Goal: Task Accomplishment & Management: Manage account settings

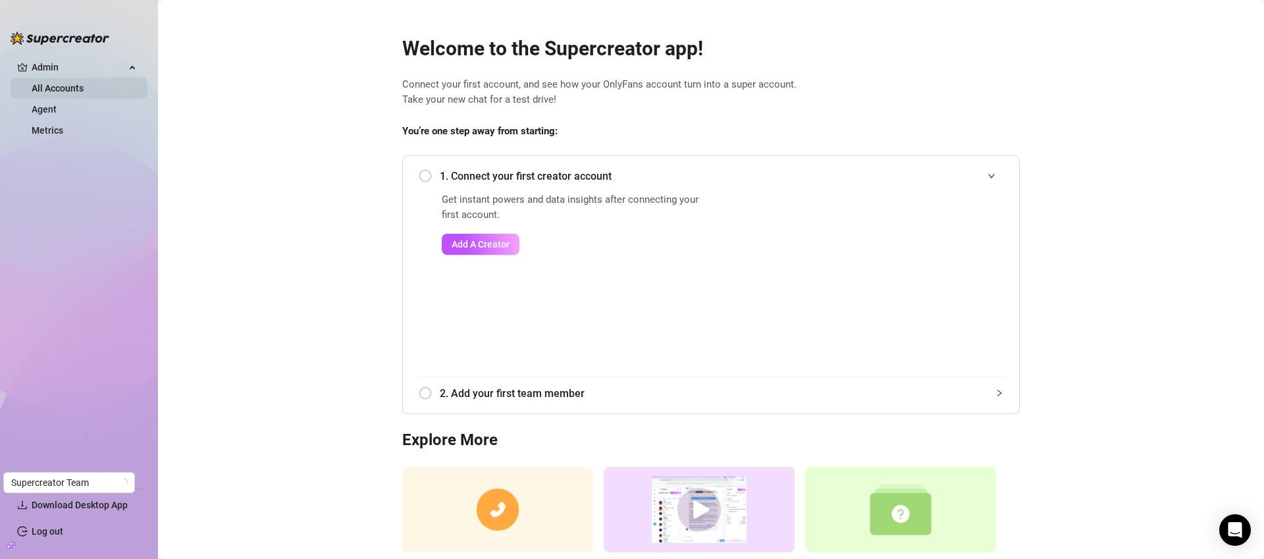
click at [40, 84] on link "All Accounts" at bounding box center [58, 88] width 52 height 11
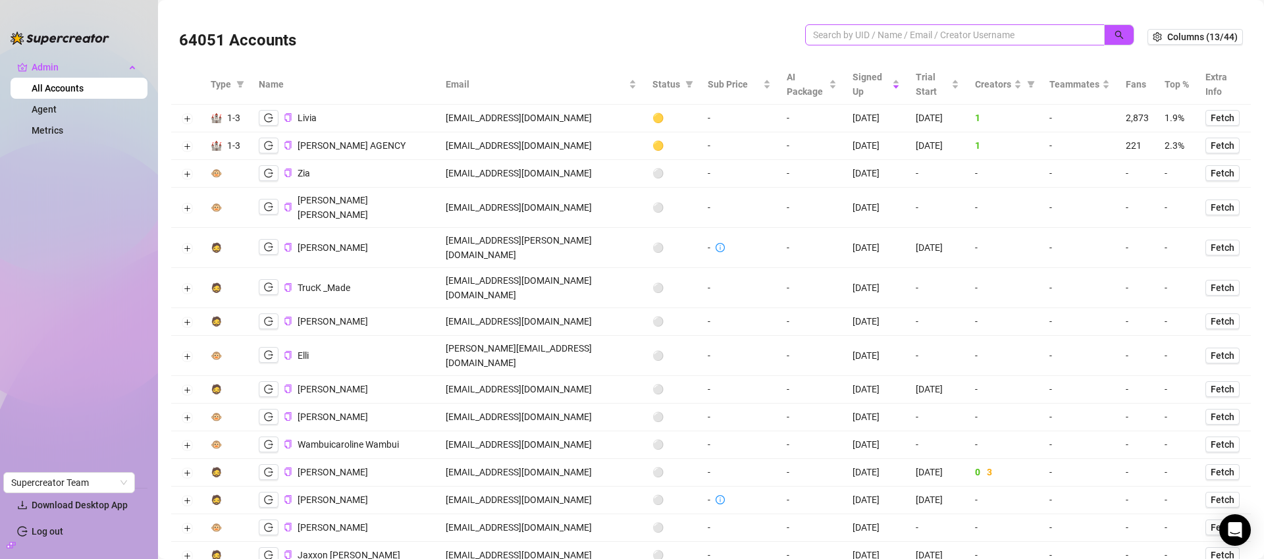
click at [1022, 25] on span at bounding box center [955, 34] width 300 height 21
click at [1020, 30] on input "search" at bounding box center [949, 35] width 273 height 14
paste input "F3c6euo4OXaToC8BafMKQj0QKv62"
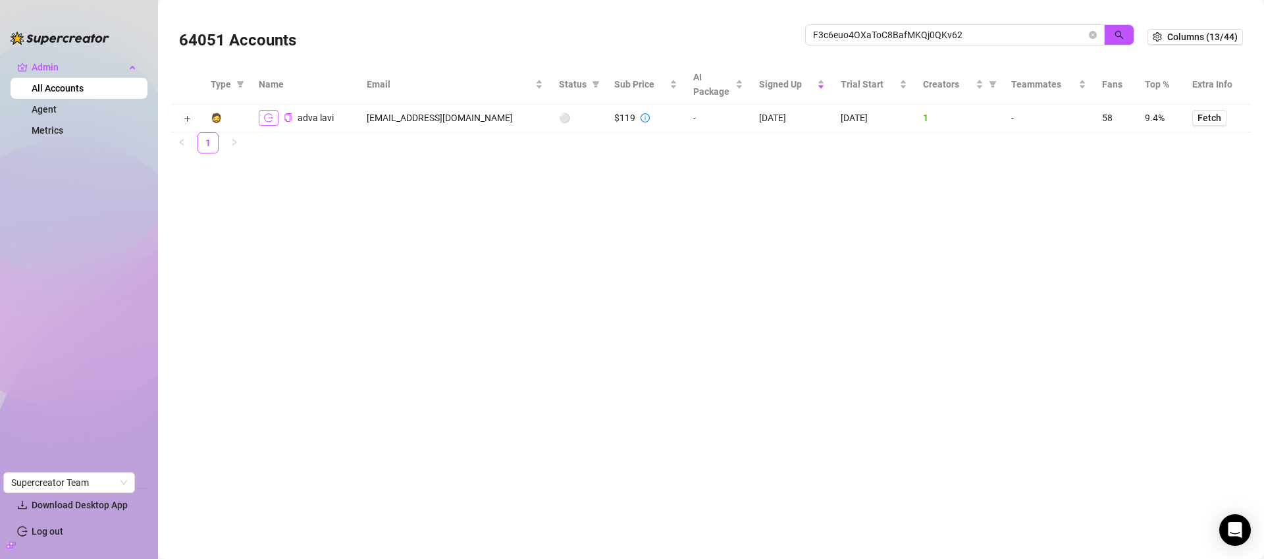
click at [263, 118] on button "button" at bounding box center [269, 118] width 20 height 16
click at [900, 34] on input "F3c6euo4OXaToC8BafMKQj0QKv62" at bounding box center [949, 35] width 273 height 14
click at [902, 34] on input "F3c6euo4OXaToC8BafMKQj0QKv62" at bounding box center [949, 35] width 273 height 14
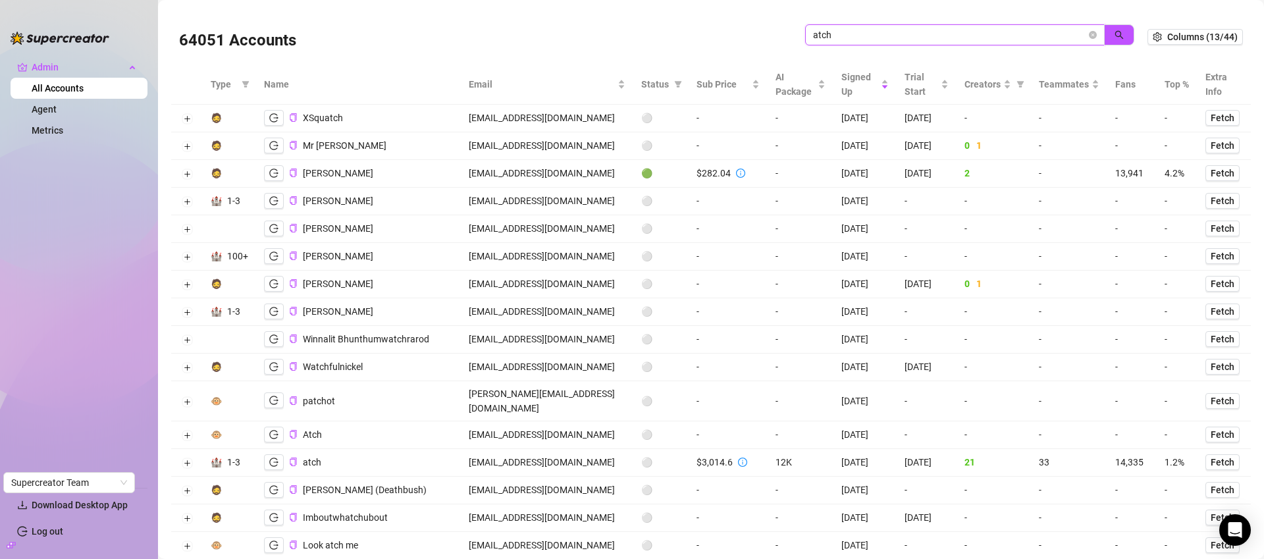
click at [856, 38] on input "atch" at bounding box center [949, 35] width 273 height 14
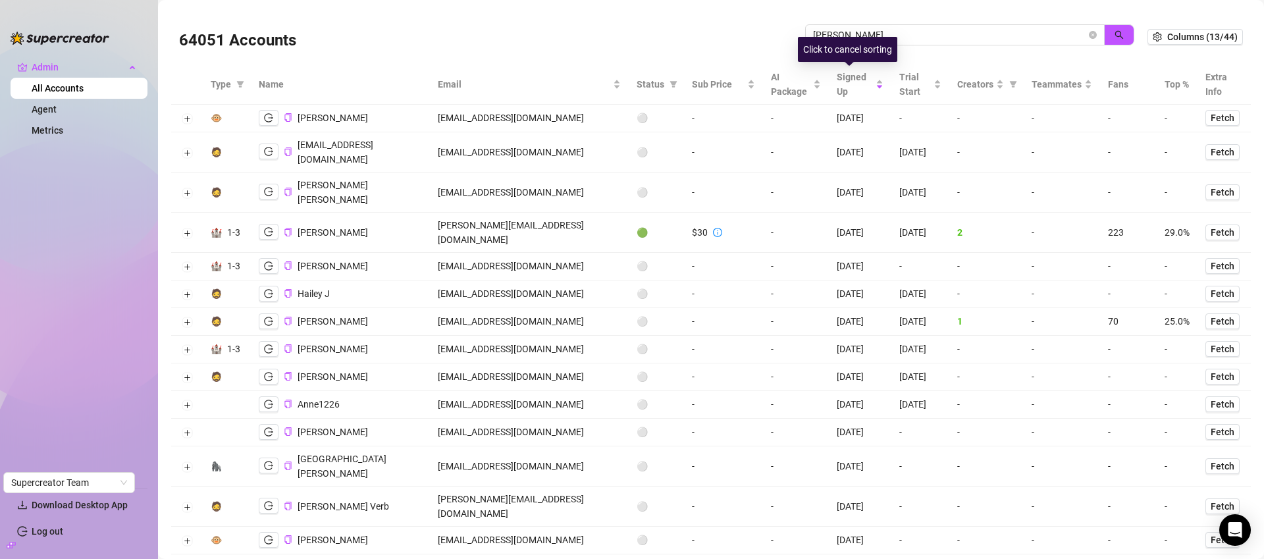
click at [871, 37] on div "Click to cancel sorting" at bounding box center [847, 49] width 99 height 25
click at [916, 28] on input "jackson" at bounding box center [949, 35] width 273 height 14
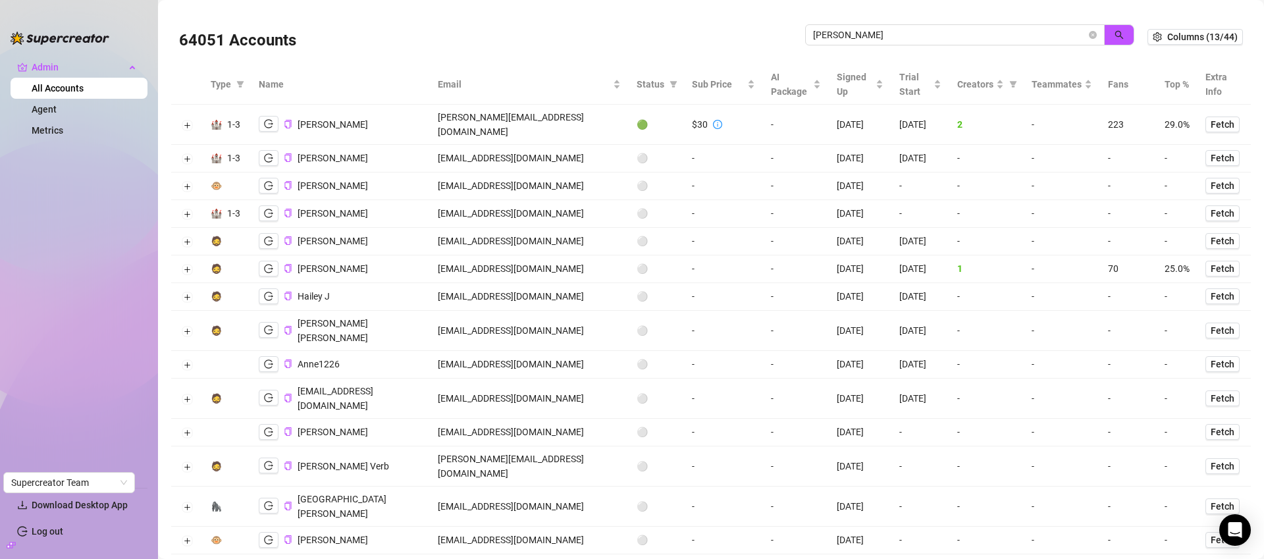
click at [652, 82] on span "Status" at bounding box center [651, 84] width 28 height 14
click at [669, 82] on icon "filter" at bounding box center [673, 84] width 8 height 8
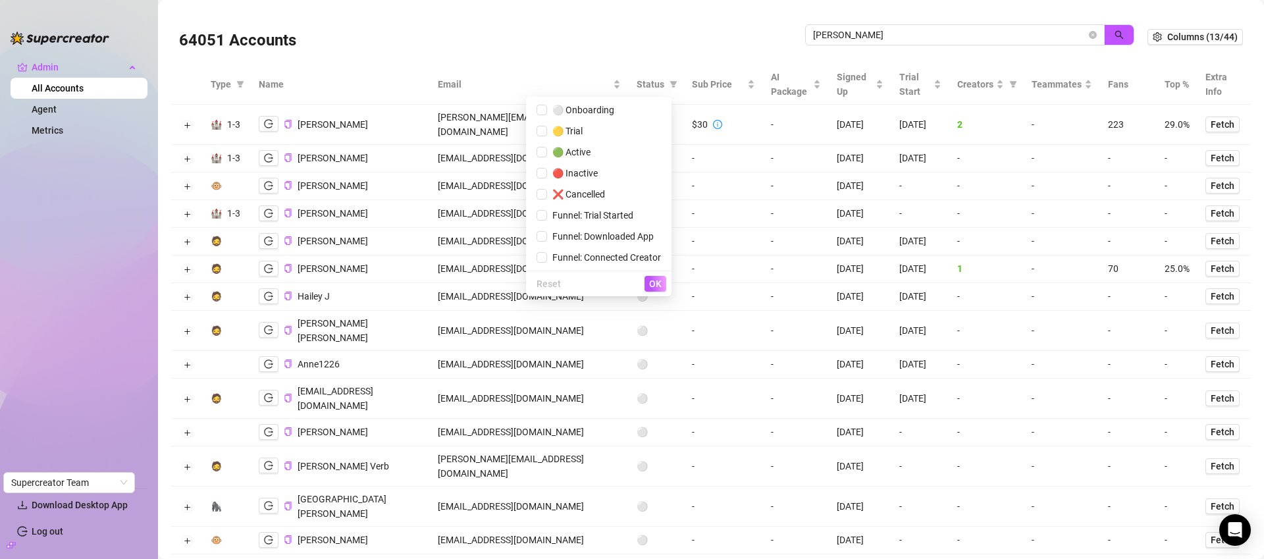
click at [619, 45] on div "64051 Accounts" at bounding box center [492, 36] width 626 height 45
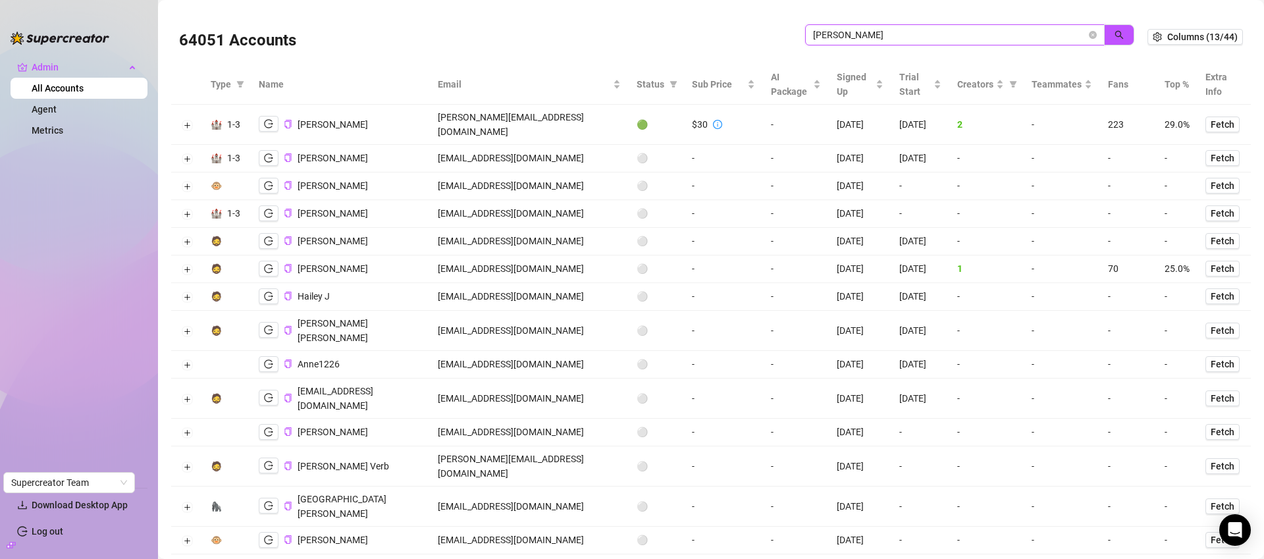
click at [903, 32] on input "jackson" at bounding box center [949, 35] width 273 height 14
type input "twotwe"
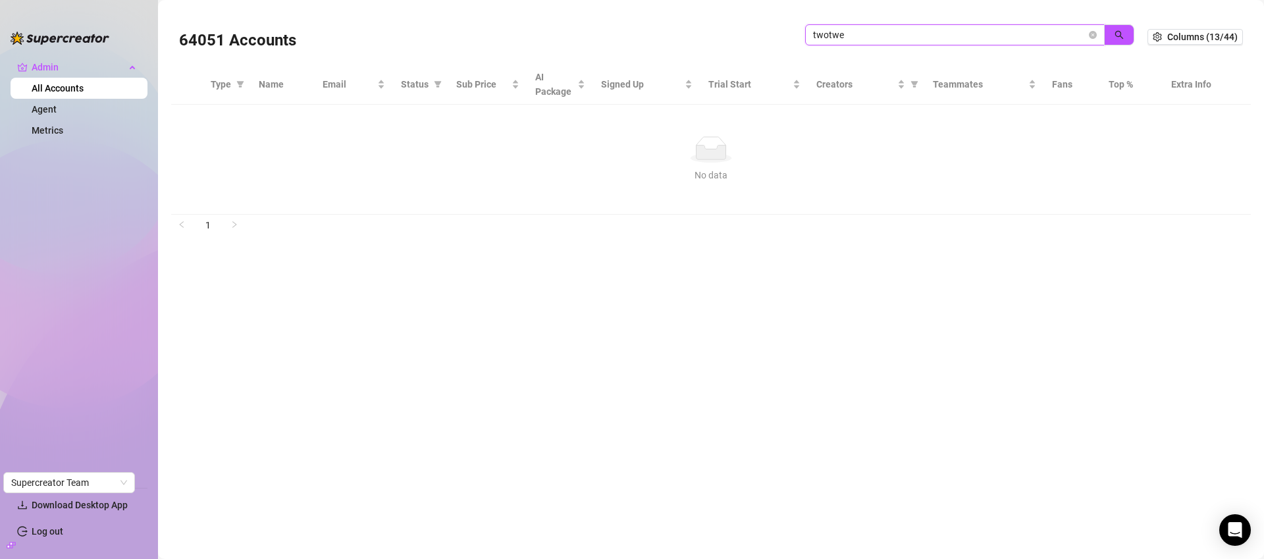
click at [887, 35] on input "twotwe" at bounding box center [949, 35] width 273 height 14
click at [1117, 39] on span "button" at bounding box center [1118, 35] width 9 height 11
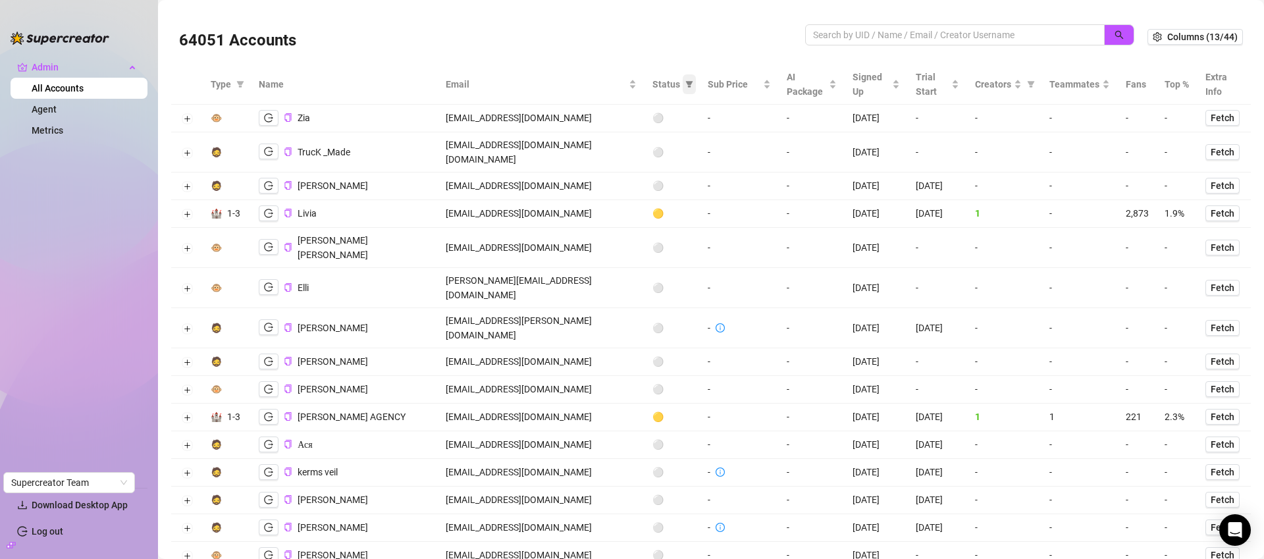
click at [685, 87] on icon "filter" at bounding box center [689, 84] width 8 height 8
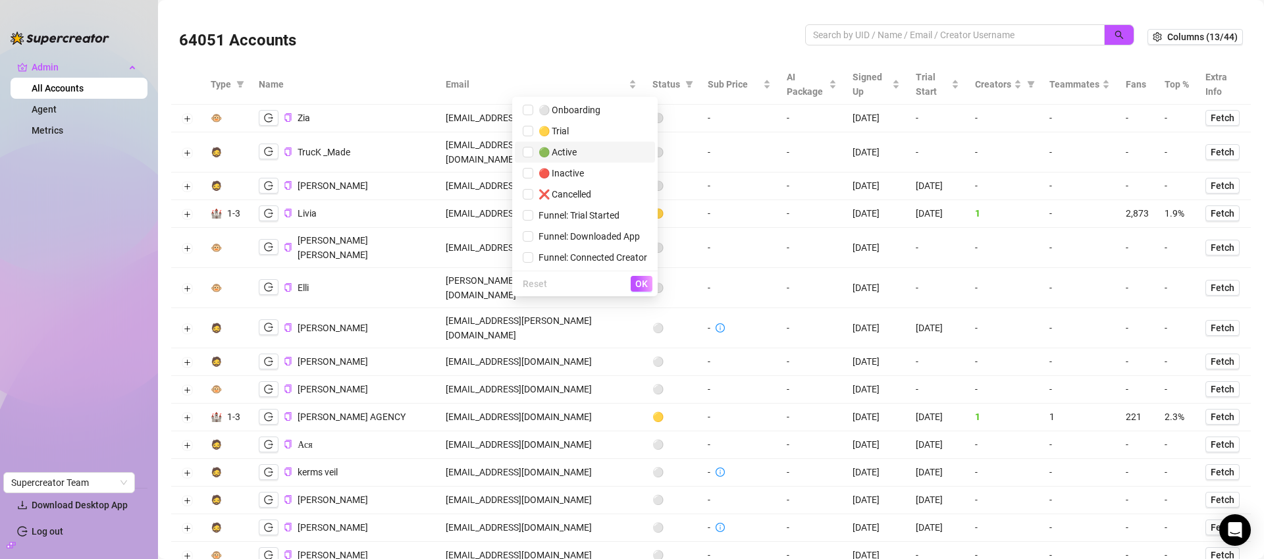
click at [608, 143] on li "🟢 Active" at bounding box center [585, 152] width 140 height 21
checkbox input "true"
click at [646, 276] on button "OK" at bounding box center [642, 284] width 22 height 16
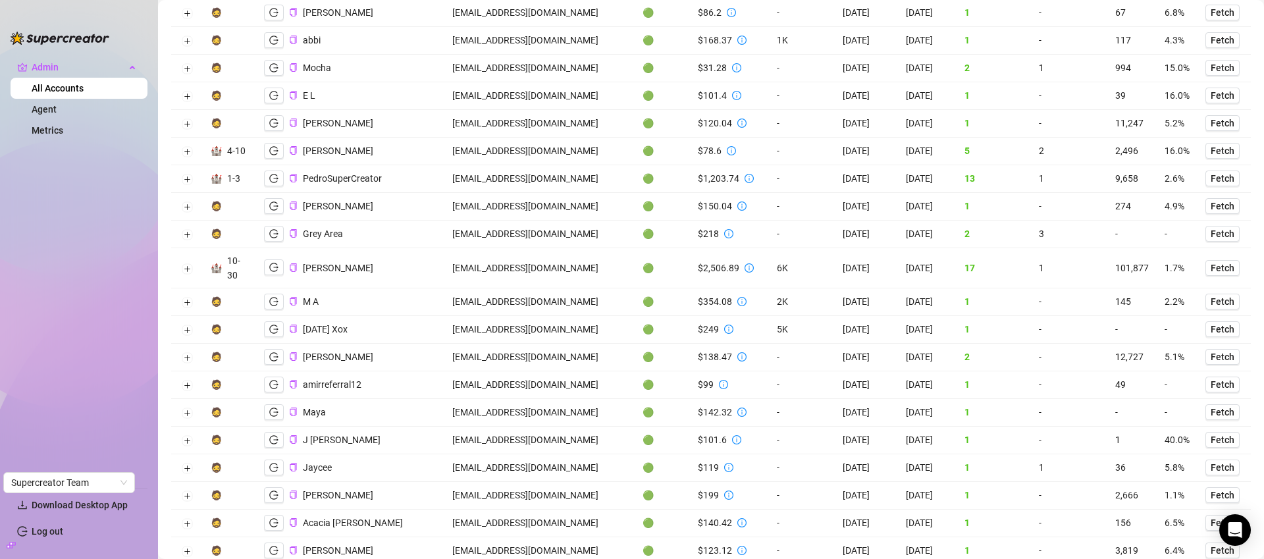
scroll to position [2148, 0]
click at [269, 265] on icon "logout" at bounding box center [273, 269] width 9 height 9
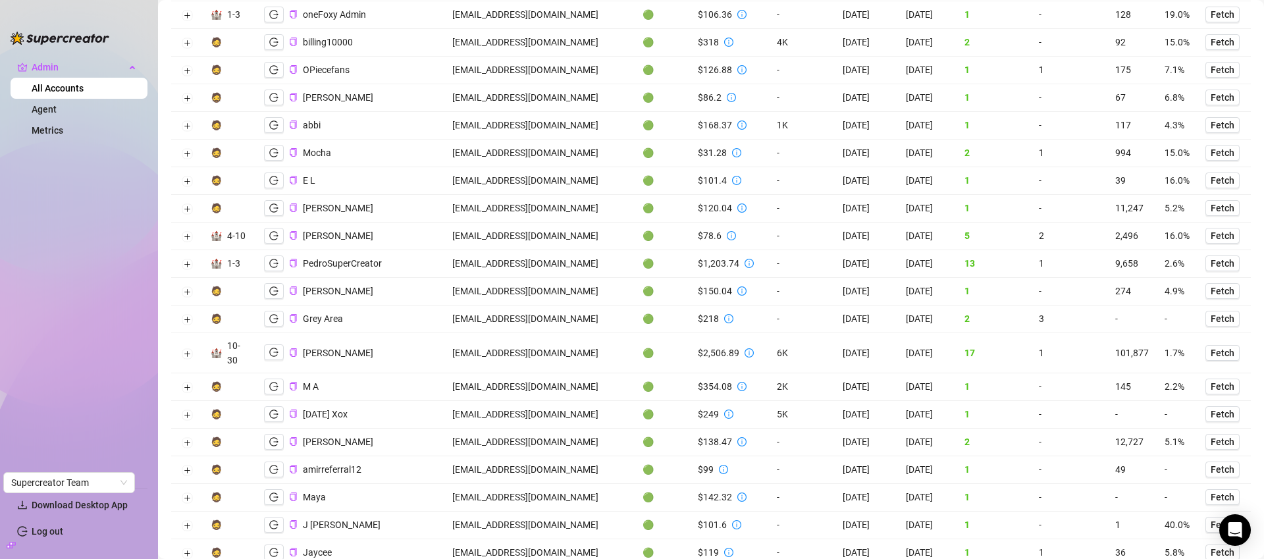
scroll to position [2383, 0]
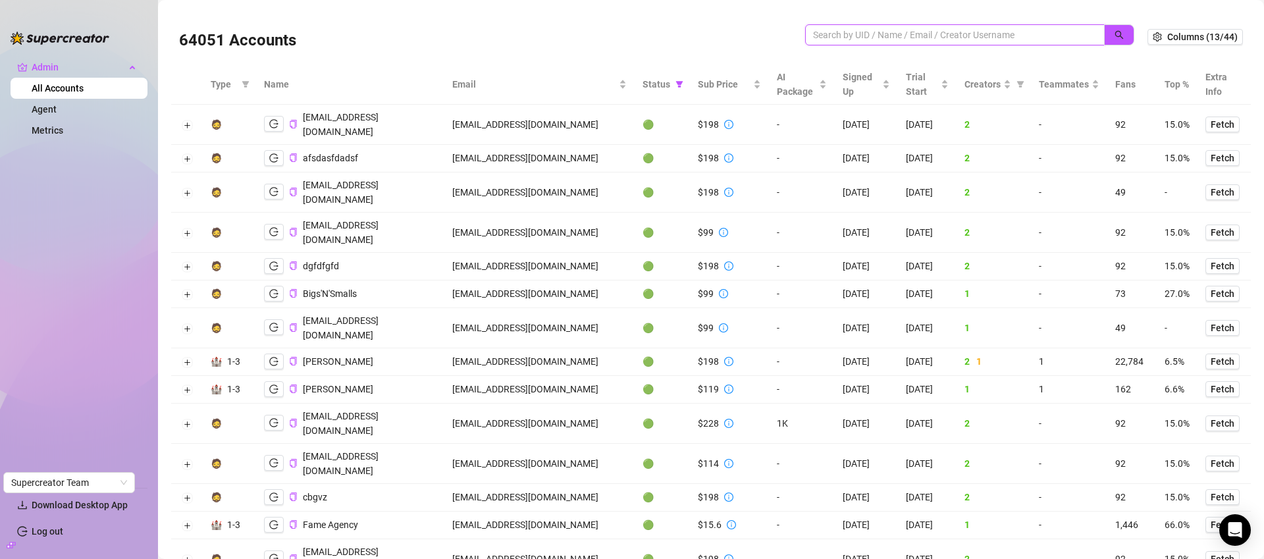
click at [972, 32] on input "search" at bounding box center [949, 35] width 273 height 14
type input "cucu"
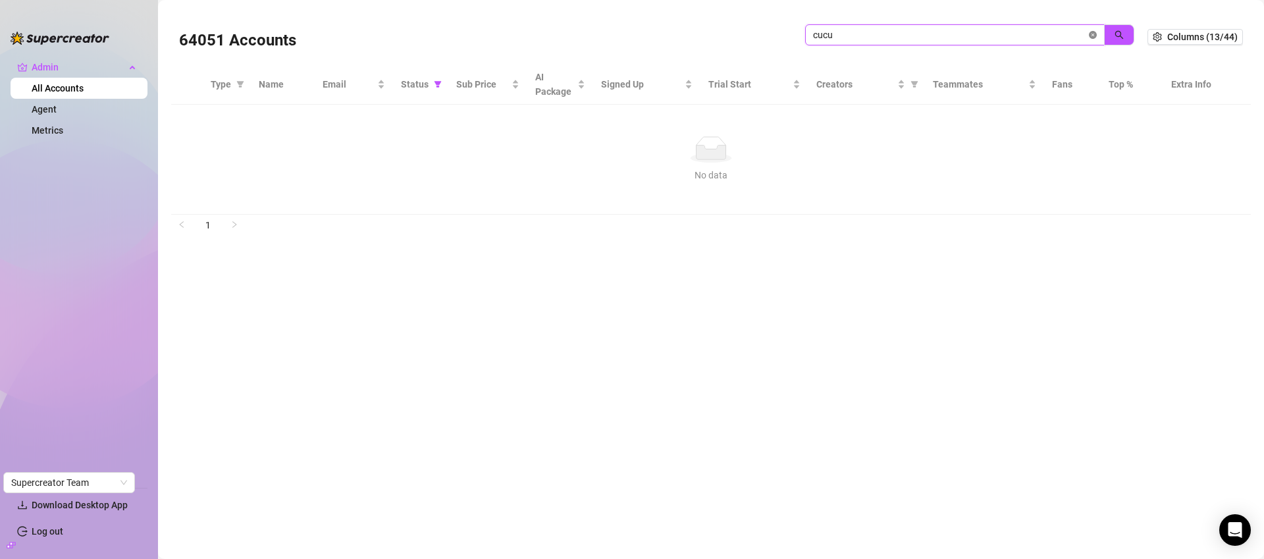
click at [1094, 31] on icon "close-circle" at bounding box center [1093, 35] width 8 height 8
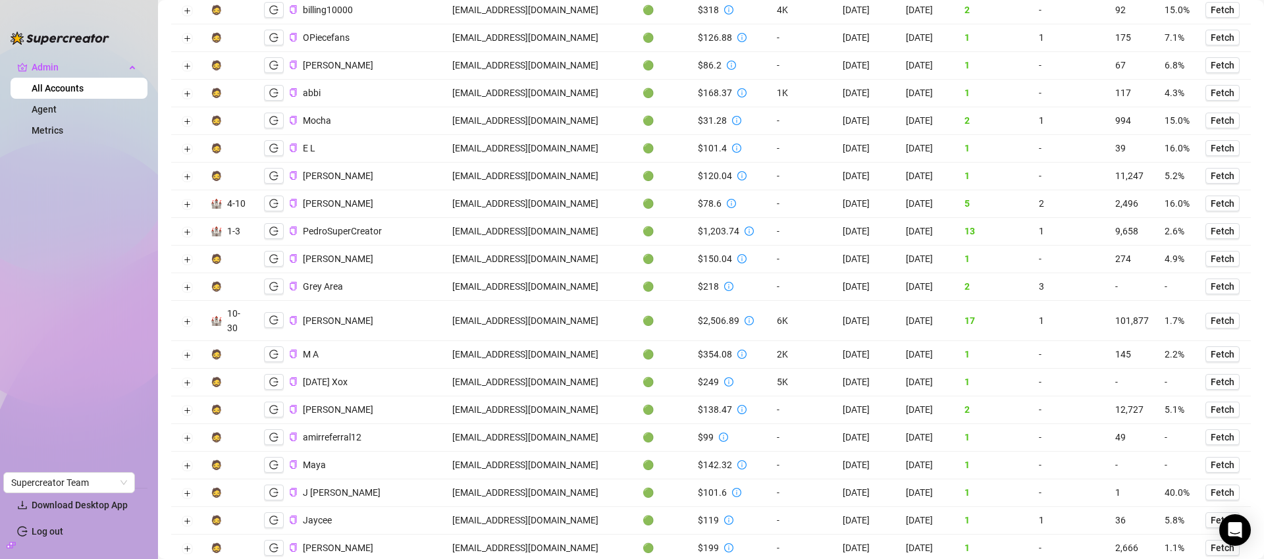
scroll to position [2383, 0]
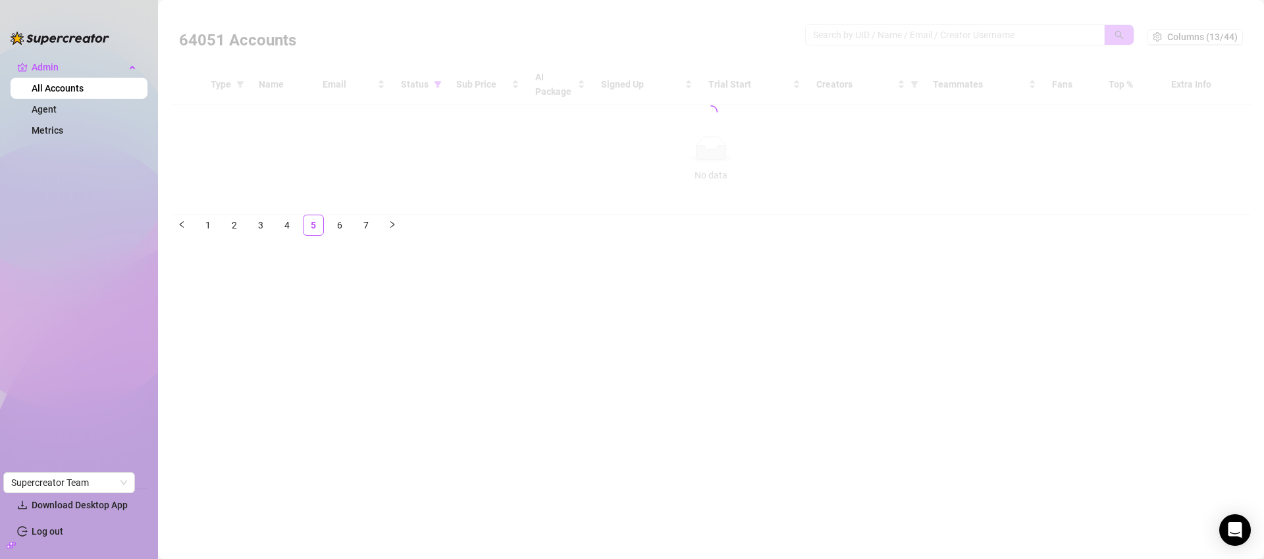
scroll to position [0, 0]
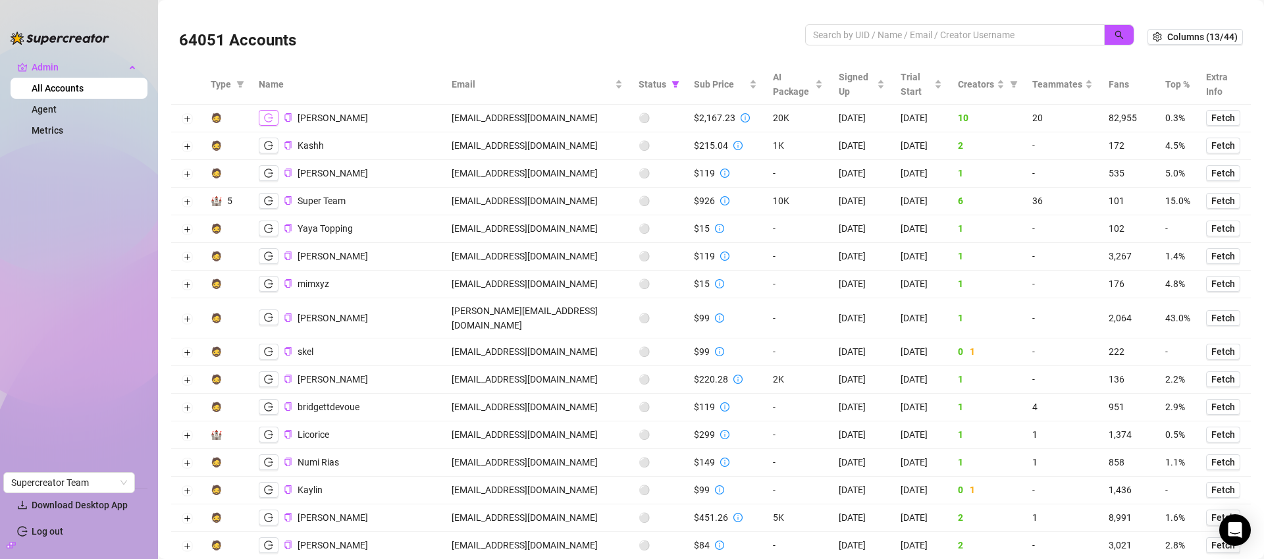
click at [270, 120] on icon "logout" at bounding box center [268, 117] width 9 height 9
click at [858, 33] on input "search" at bounding box center [949, 35] width 273 height 14
paste input "F3c6euo4OXaToC8BafMKQj0QKv62"
type input "F3c6euo4OXaToC8BafMKQj0QKv62"
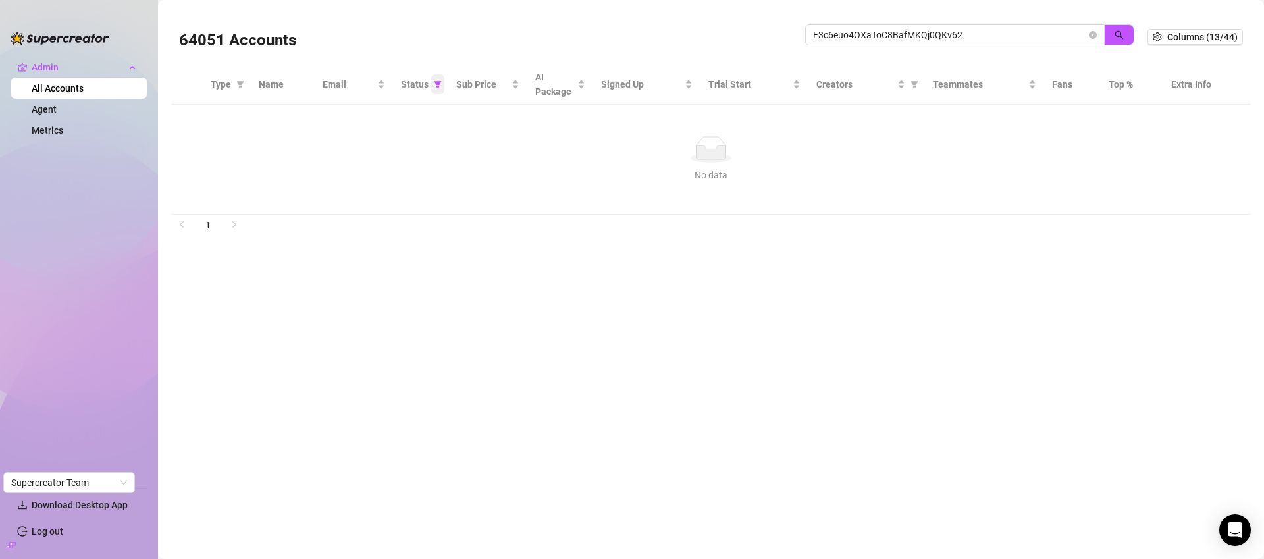
click at [439, 77] on span at bounding box center [437, 84] width 13 height 20
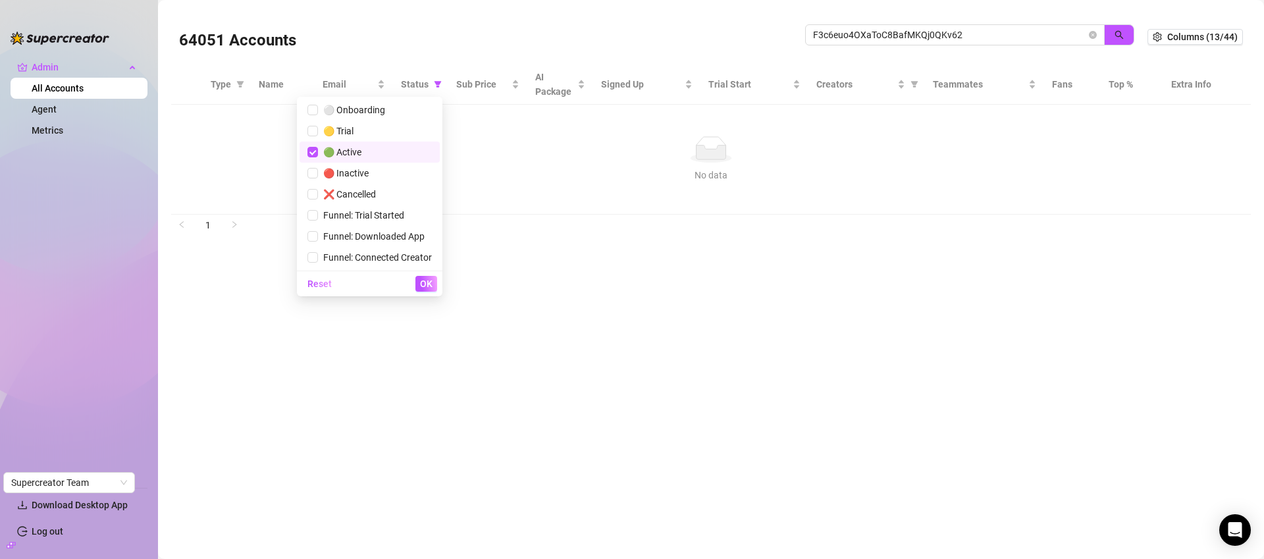
click at [375, 155] on span "🟢 Active" at bounding box center [369, 152] width 124 height 14
checkbox input "false"
click at [422, 288] on span "OK" at bounding box center [426, 283] width 13 height 11
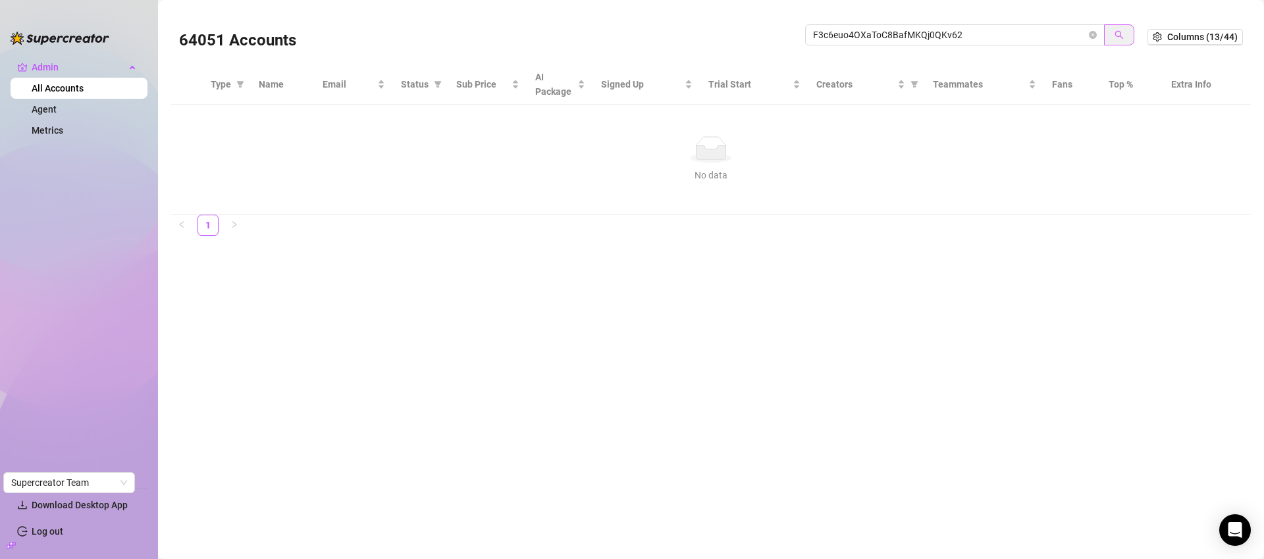
click at [1110, 34] on button "button" at bounding box center [1119, 34] width 30 height 21
click at [1095, 33] on icon "close-circle" at bounding box center [1093, 35] width 8 height 8
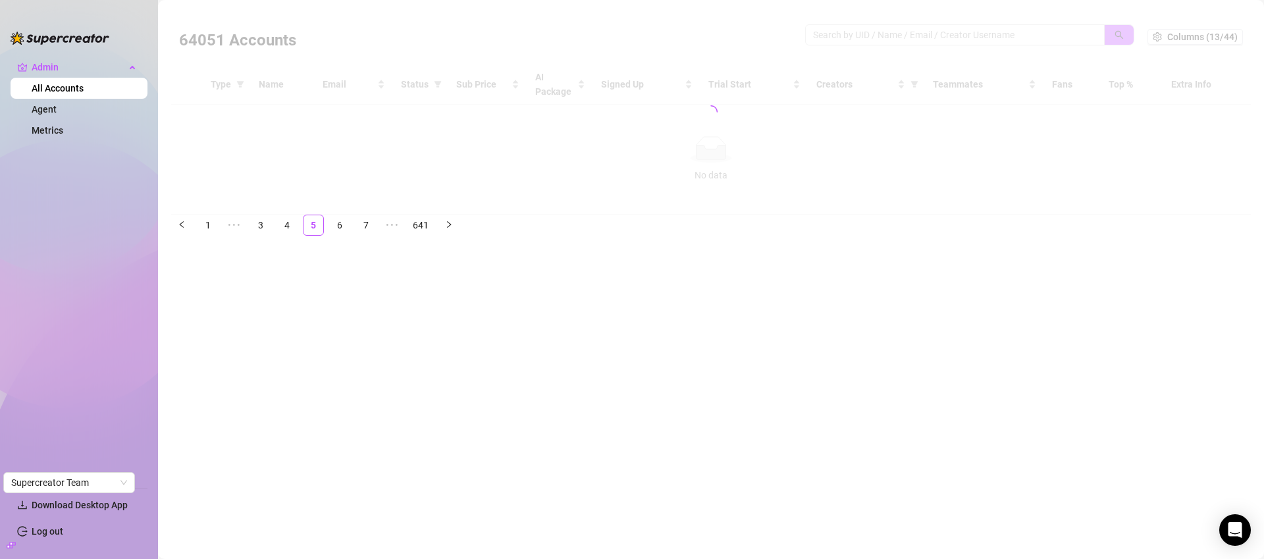
click at [1094, 32] on div at bounding box center [711, 111] width 1080 height 205
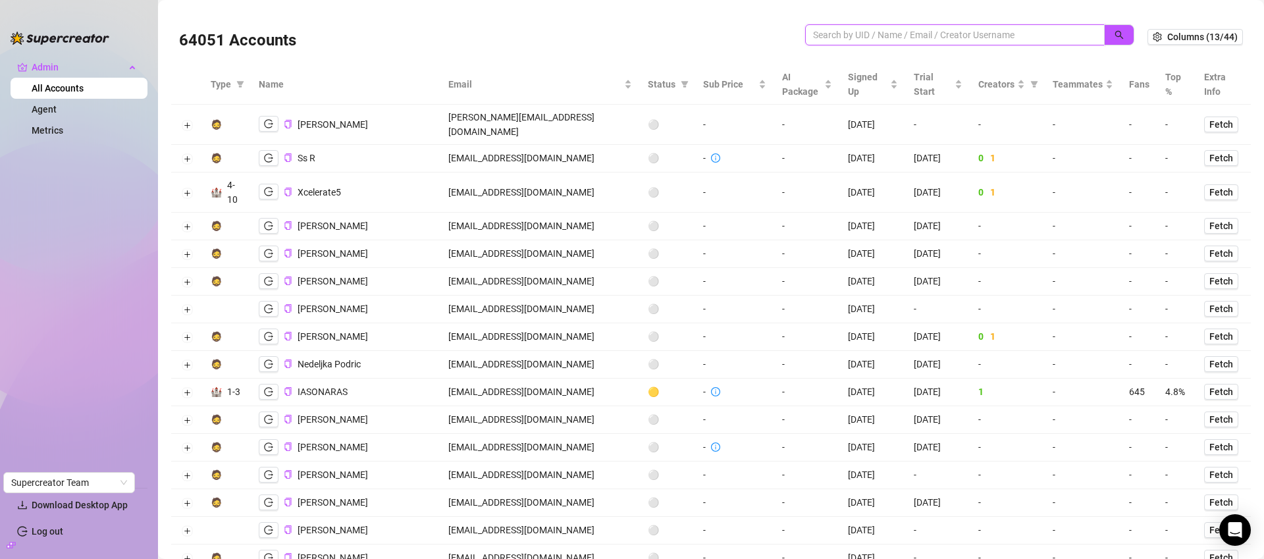
click at [853, 35] on input "search" at bounding box center [949, 35] width 273 height 14
paste input "F3c6euo4OXaToC8BafMKQj0QKv62"
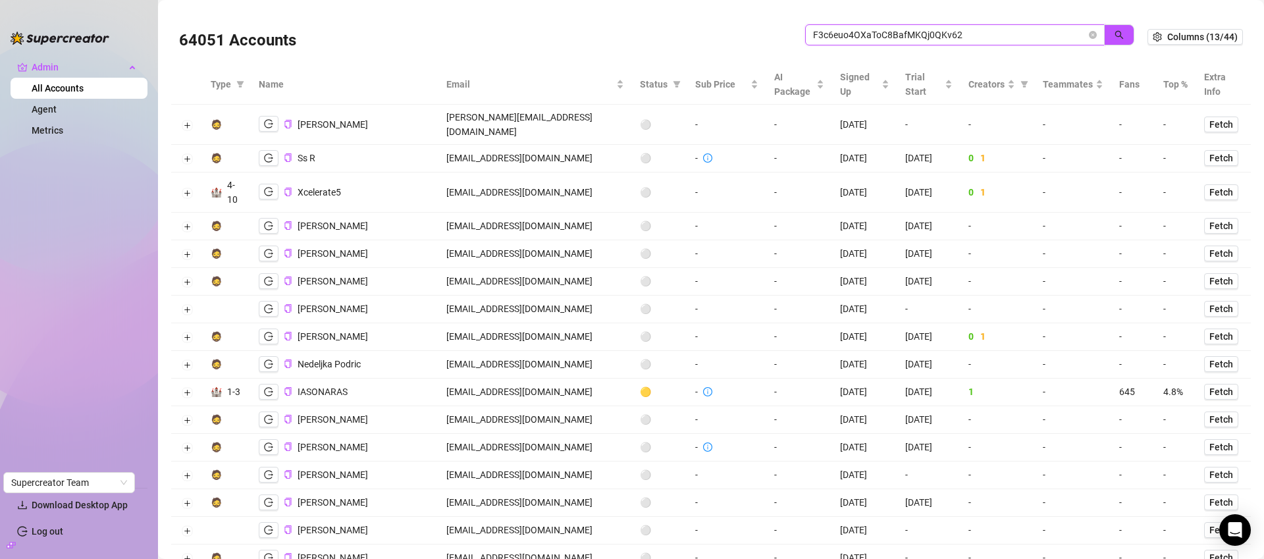
type input "F3c6euo4OXaToC8BafMKQj0QKv62"
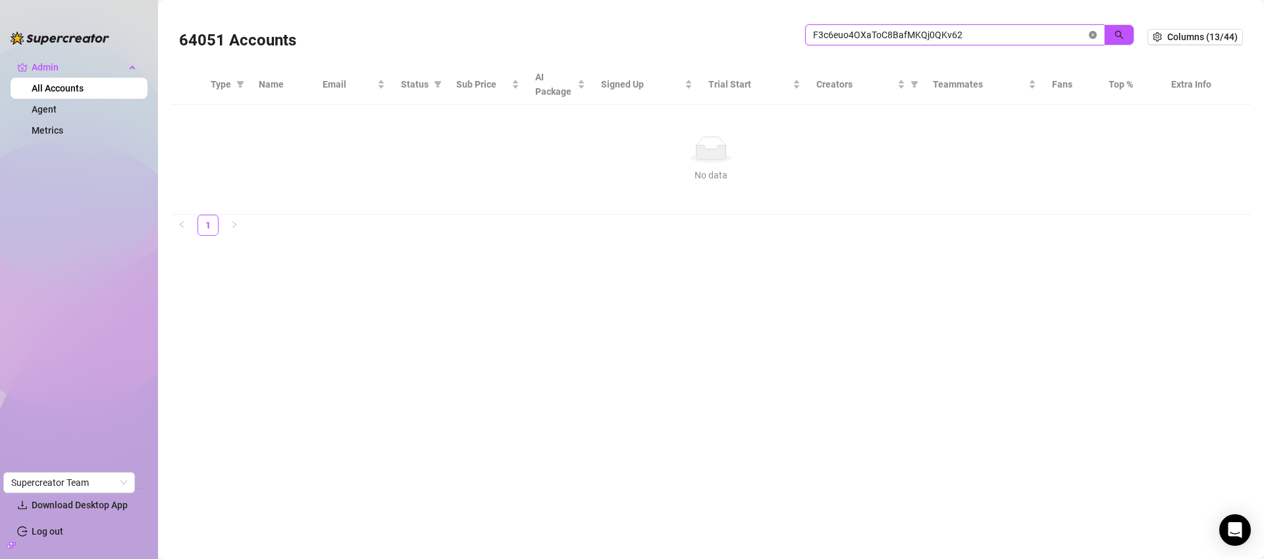
click at [1096, 36] on icon "close-circle" at bounding box center [1093, 35] width 8 height 8
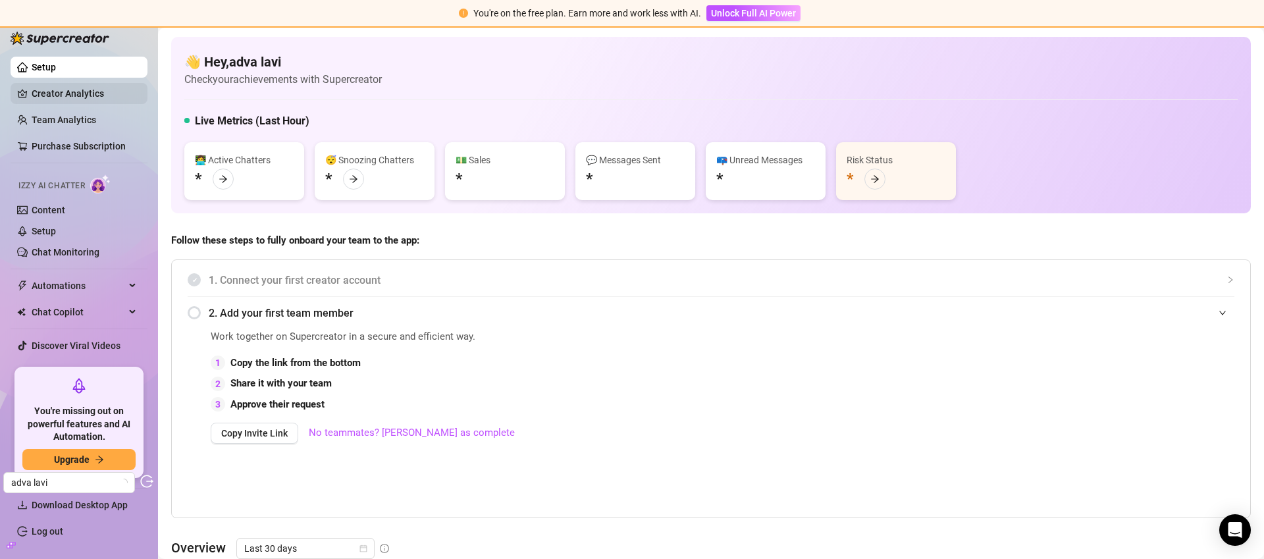
click at [85, 87] on link "Creator Analytics" at bounding box center [84, 93] width 105 height 21
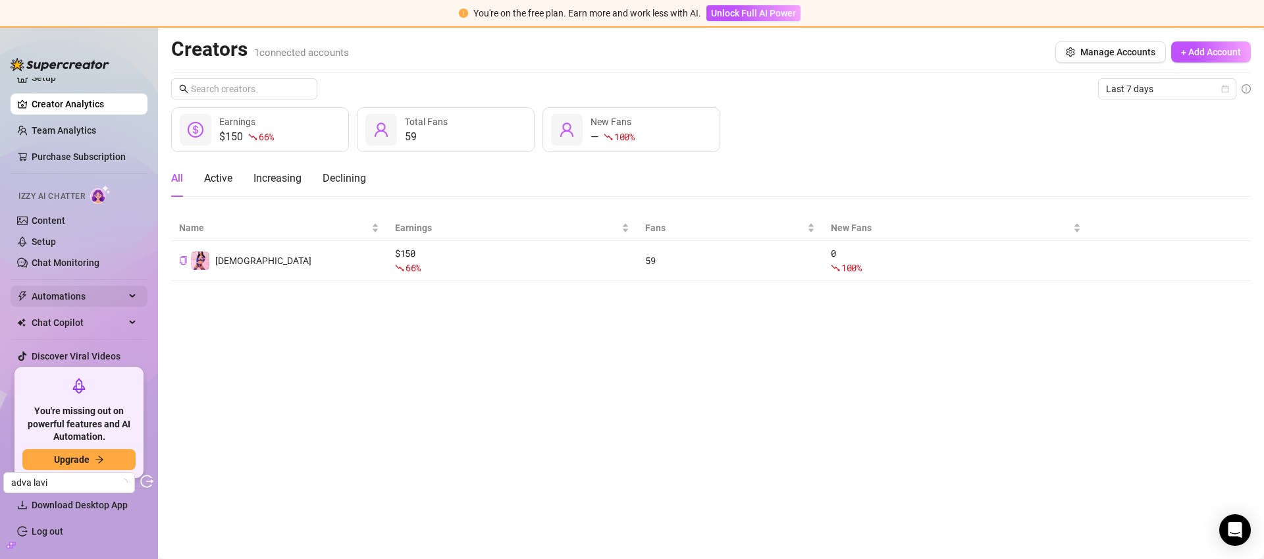
scroll to position [51, 0]
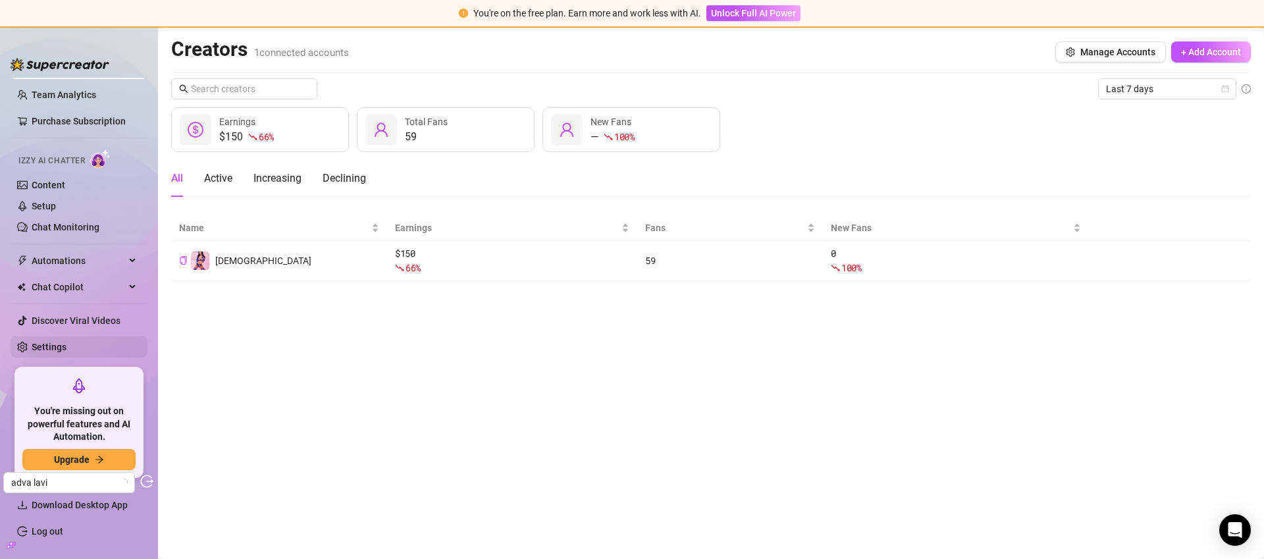
click at [66, 352] on link "Settings" at bounding box center [49, 347] width 35 height 11
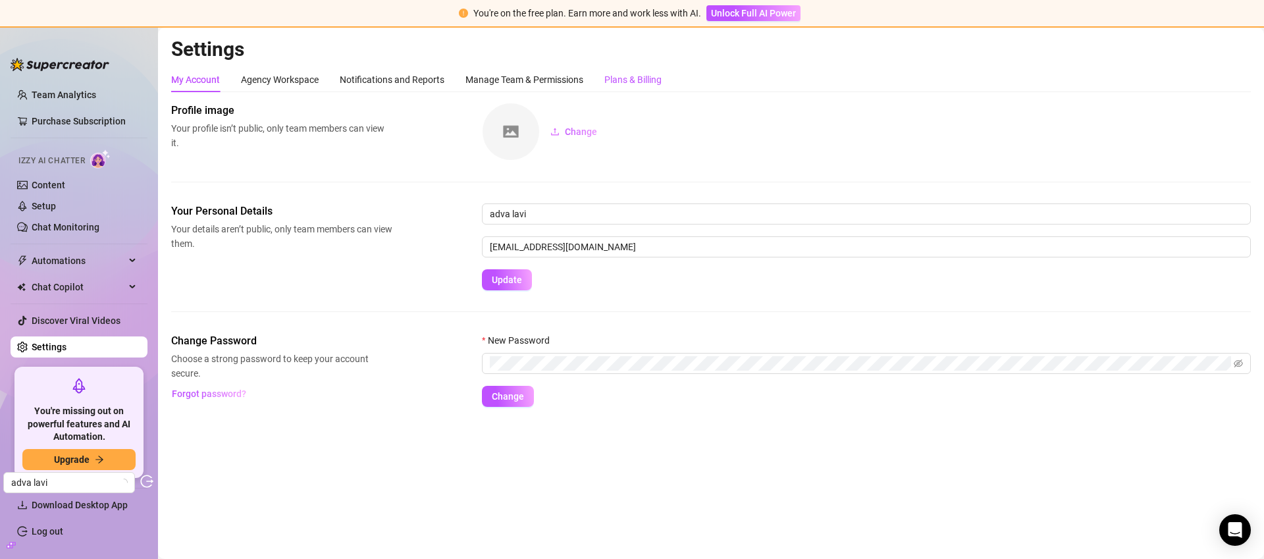
click at [646, 74] on div "Plans & Billing" at bounding box center [632, 79] width 57 height 14
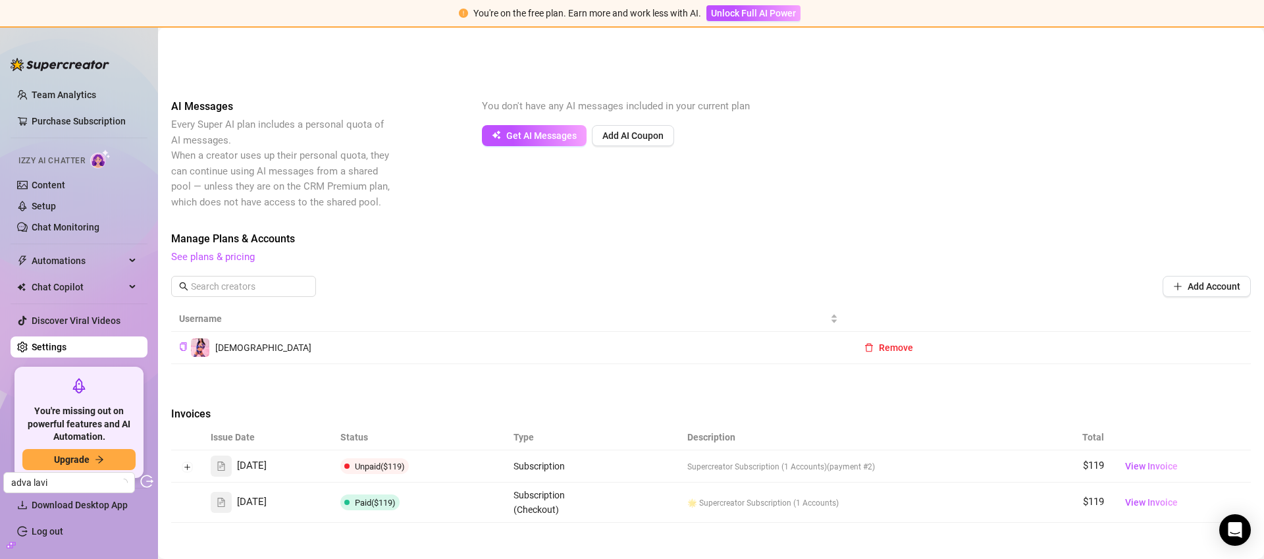
scroll to position [303, 0]
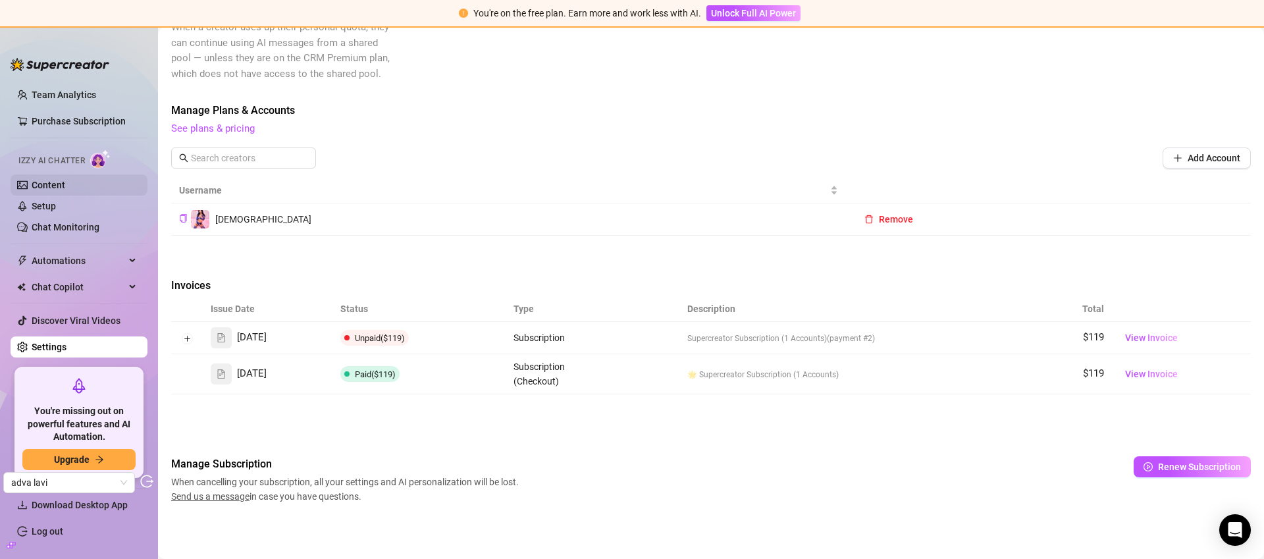
click at [65, 190] on link "Content" at bounding box center [49, 185] width 34 height 11
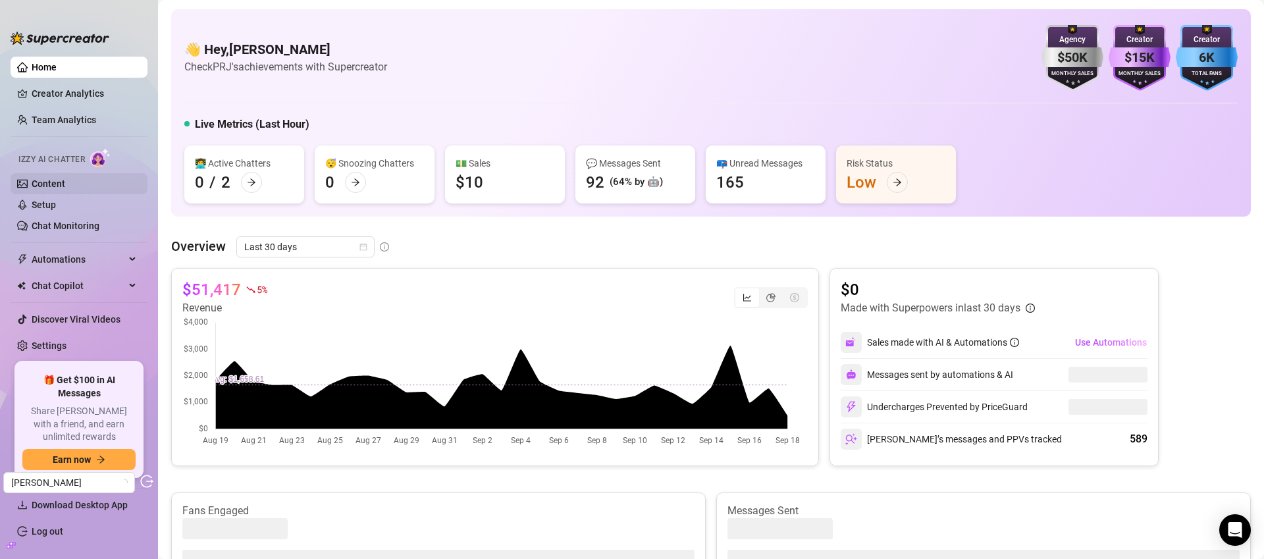
click at [65, 180] on link "Content" at bounding box center [49, 183] width 34 height 11
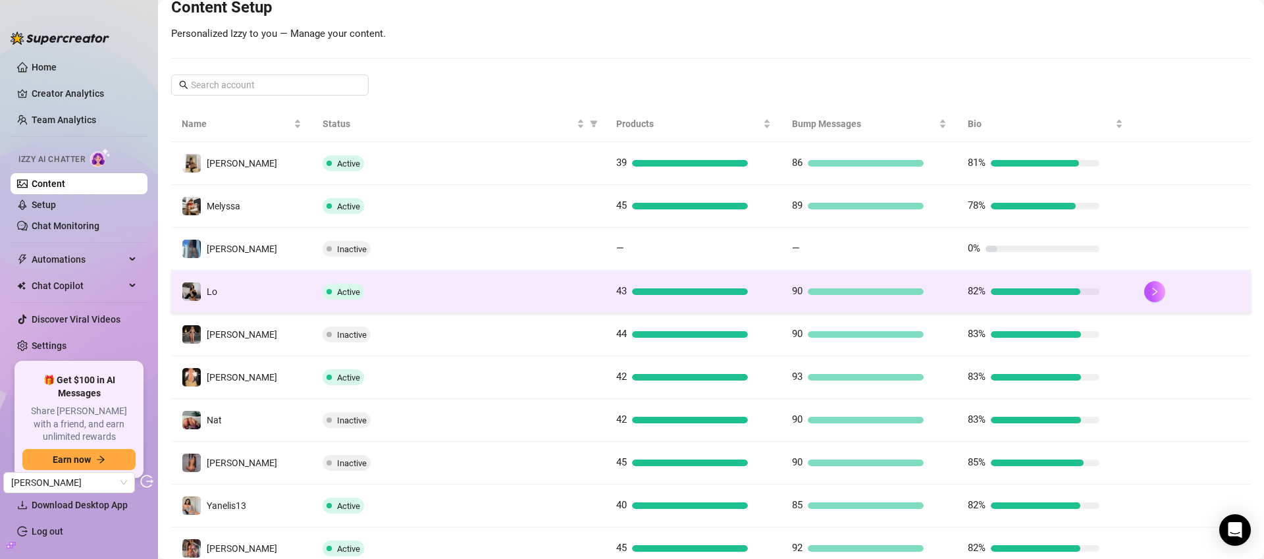
scroll to position [257, 0]
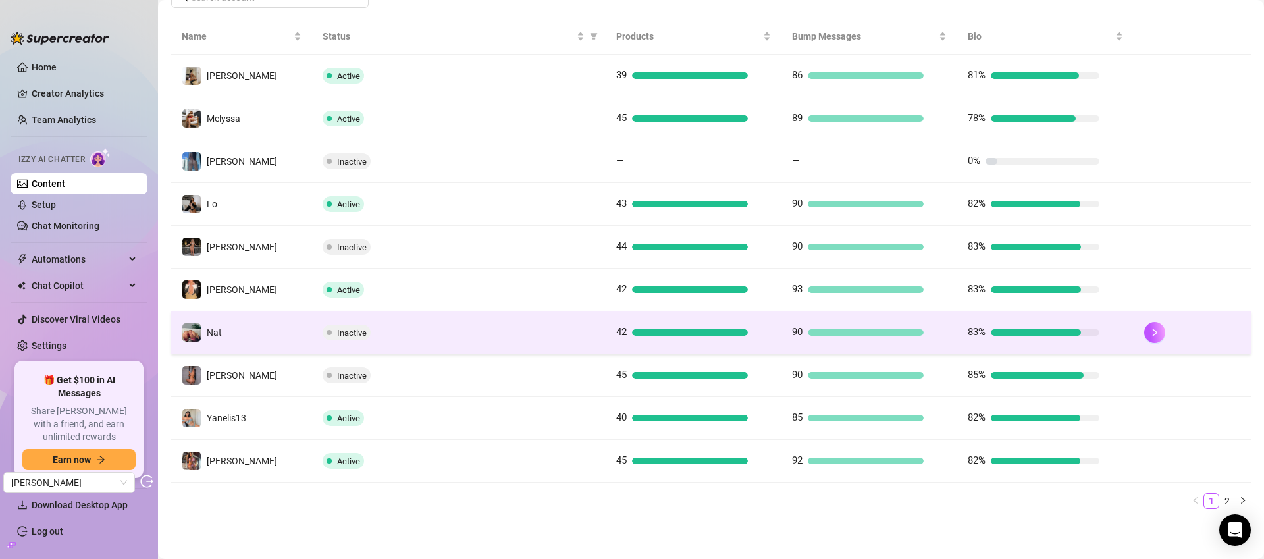
click at [925, 334] on div "90" at bounding box center [869, 333] width 155 height 16
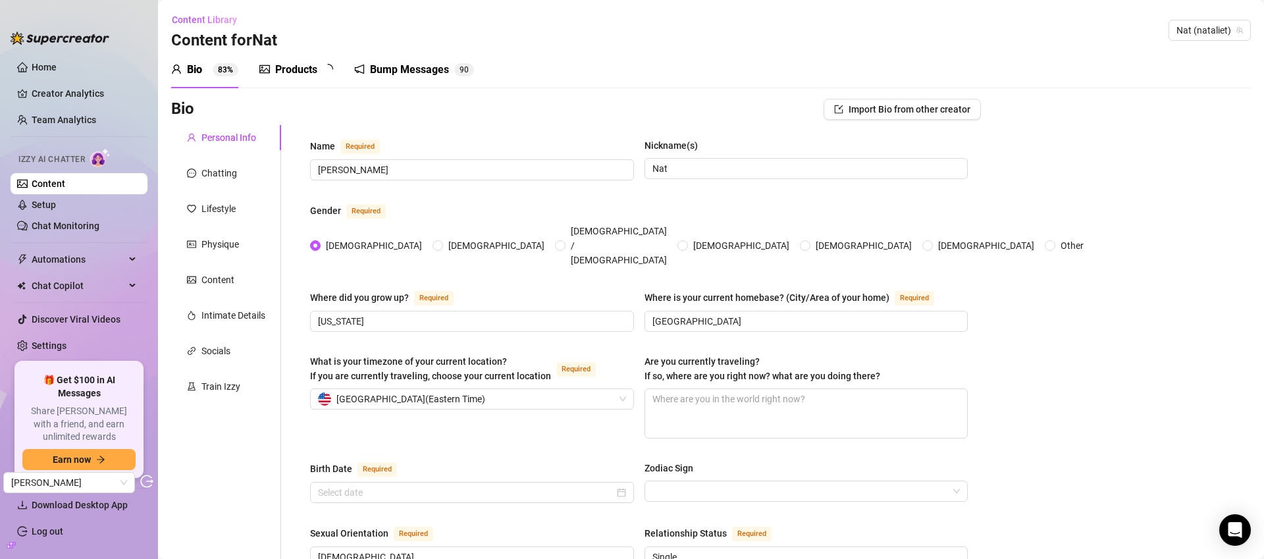
radio input "true"
type input "January 24th, 1995"
click at [406, 61] on div "Bump Messages 9 0" at bounding box center [423, 69] width 120 height 37
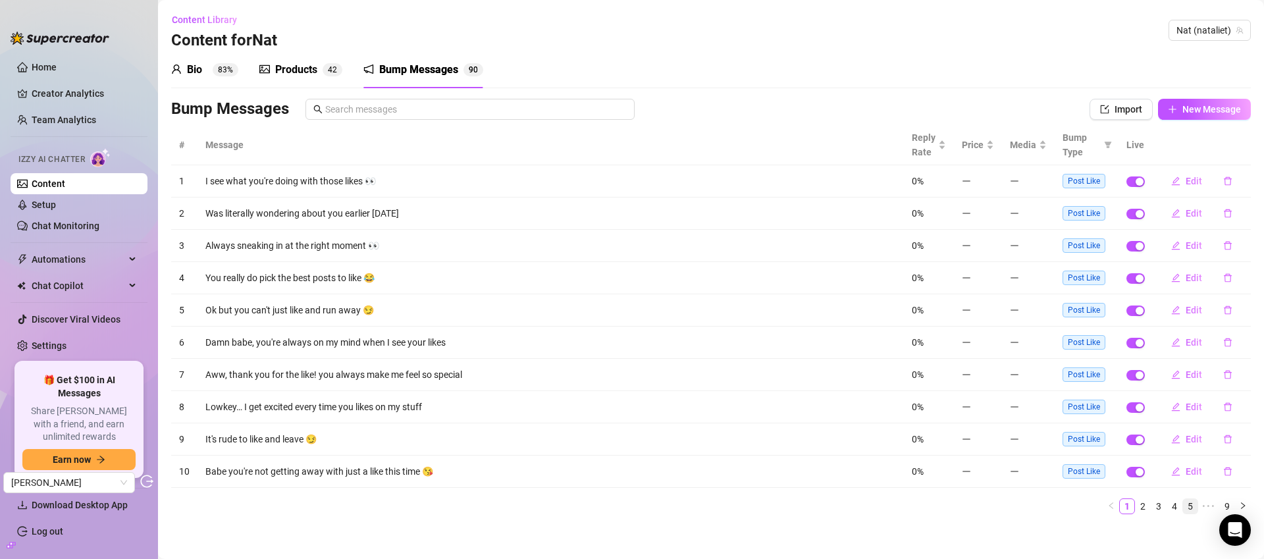
click at [1167, 507] on link "4" at bounding box center [1174, 506] width 14 height 14
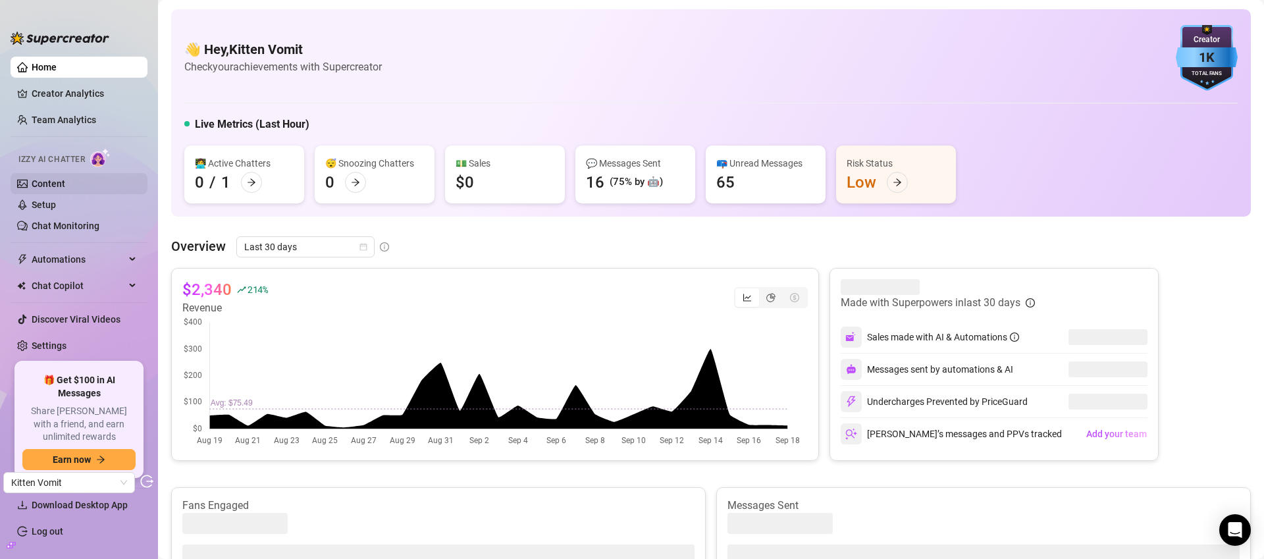
click at [65, 187] on link "Content" at bounding box center [49, 183] width 34 height 11
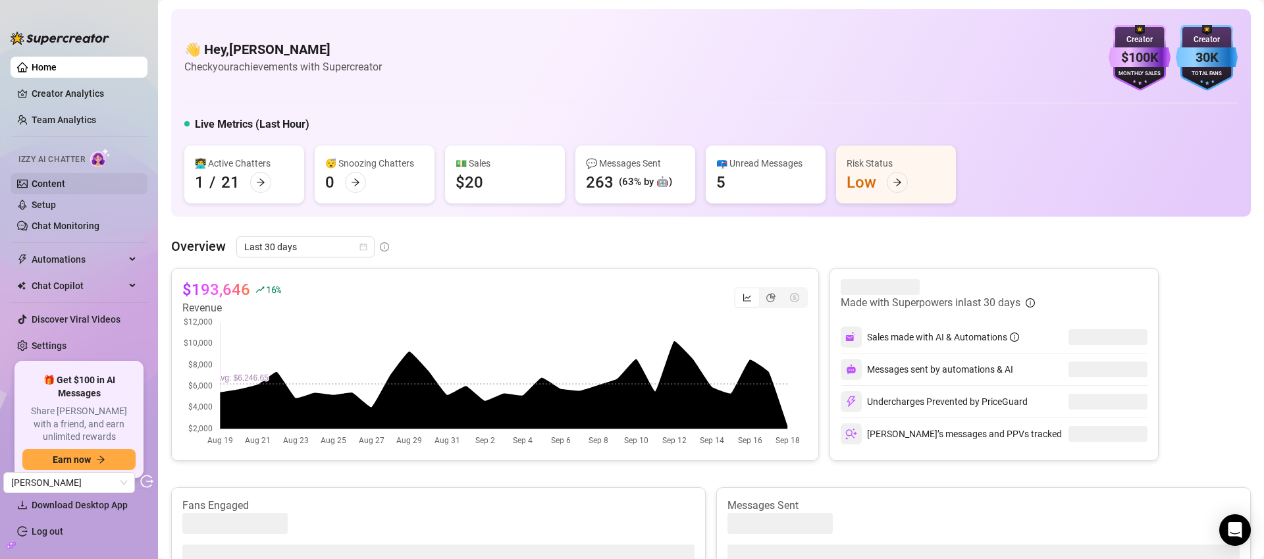
click at [65, 178] on link "Content" at bounding box center [49, 183] width 34 height 11
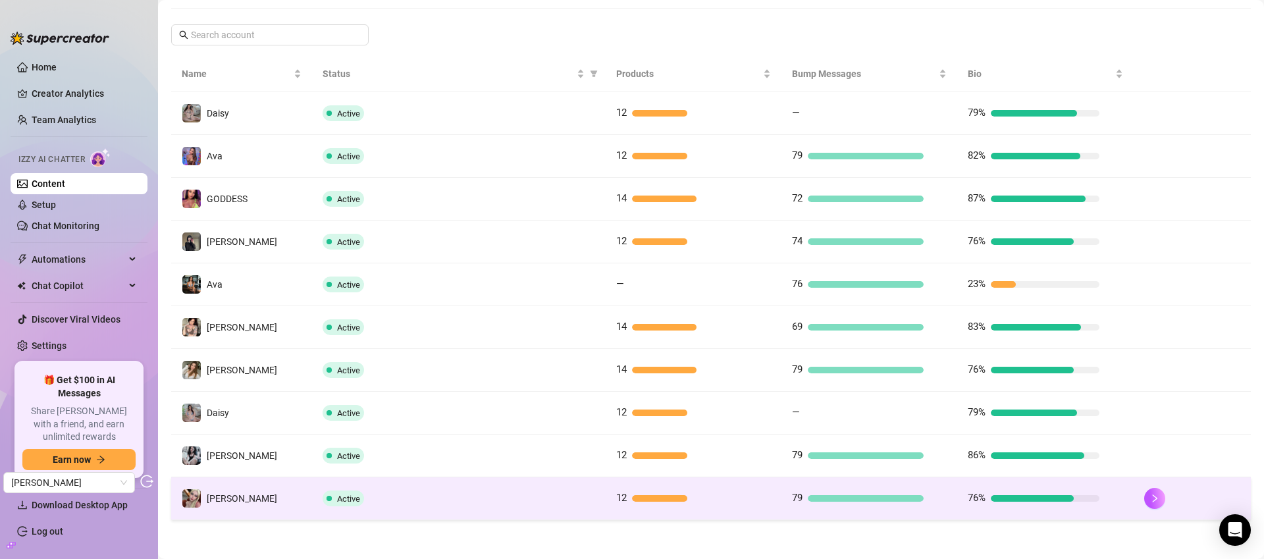
scroll to position [220, 0]
click at [723, 495] on div at bounding box center [690, 497] width 116 height 7
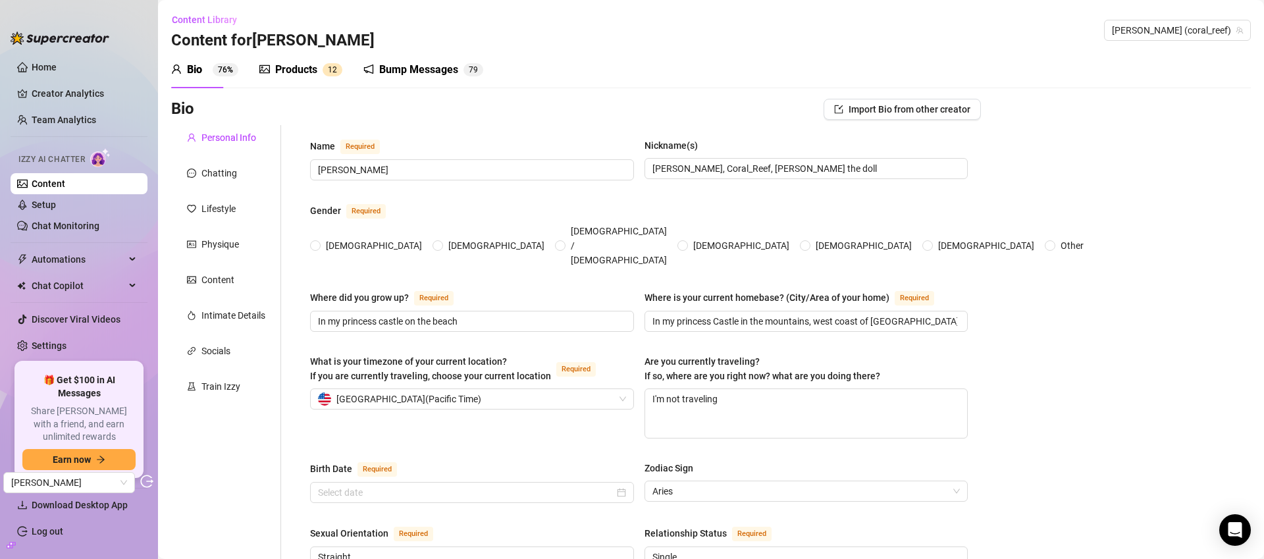
radio input "true"
type input "March 31st, 2025"
click at [300, 76] on div "Products" at bounding box center [296, 70] width 42 height 16
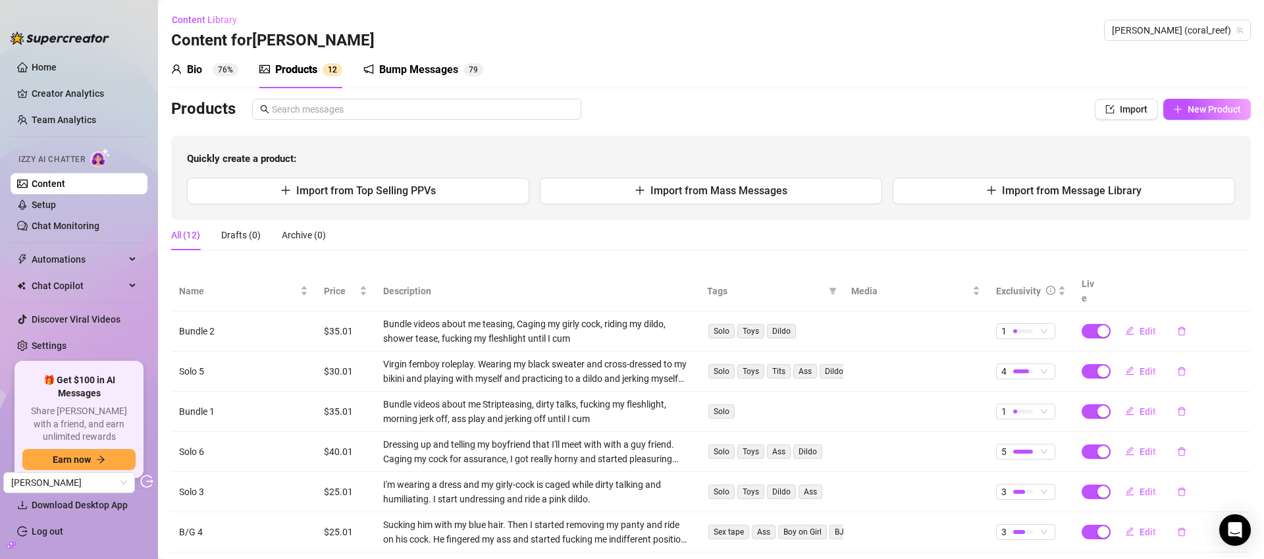
click at [440, 70] on div "Bump Messages" at bounding box center [418, 70] width 79 height 16
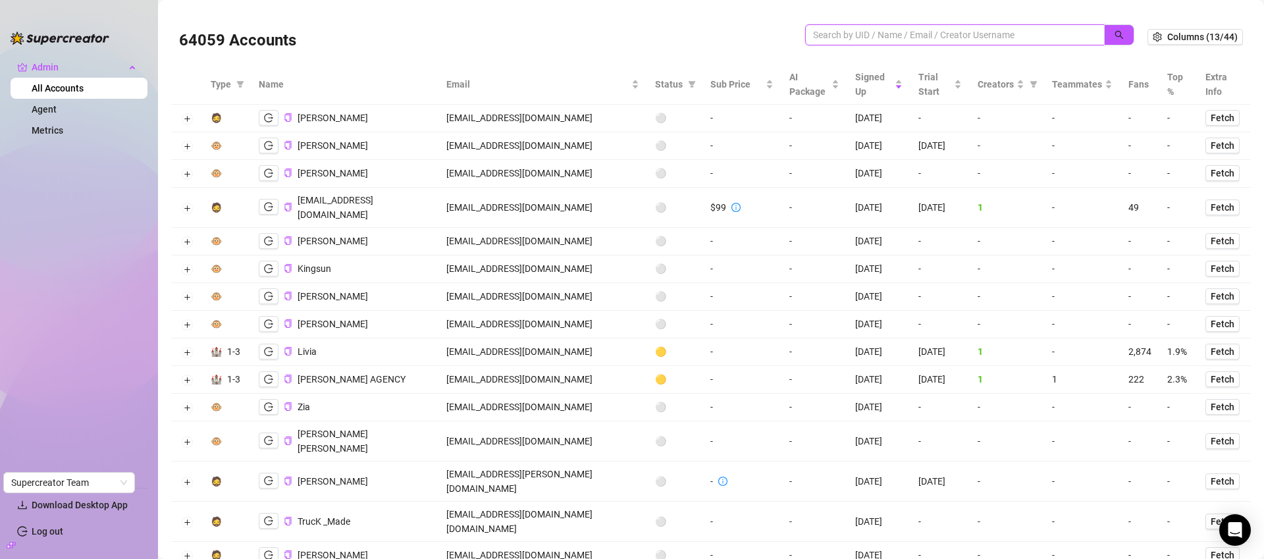
click at [911, 32] on input "search" at bounding box center [949, 35] width 273 height 14
paste input "F3c6euo4OXaToC8BafMKQj0QKv62"
type input "F3c6euo4OXaToC8BafMKQj0QKv62"
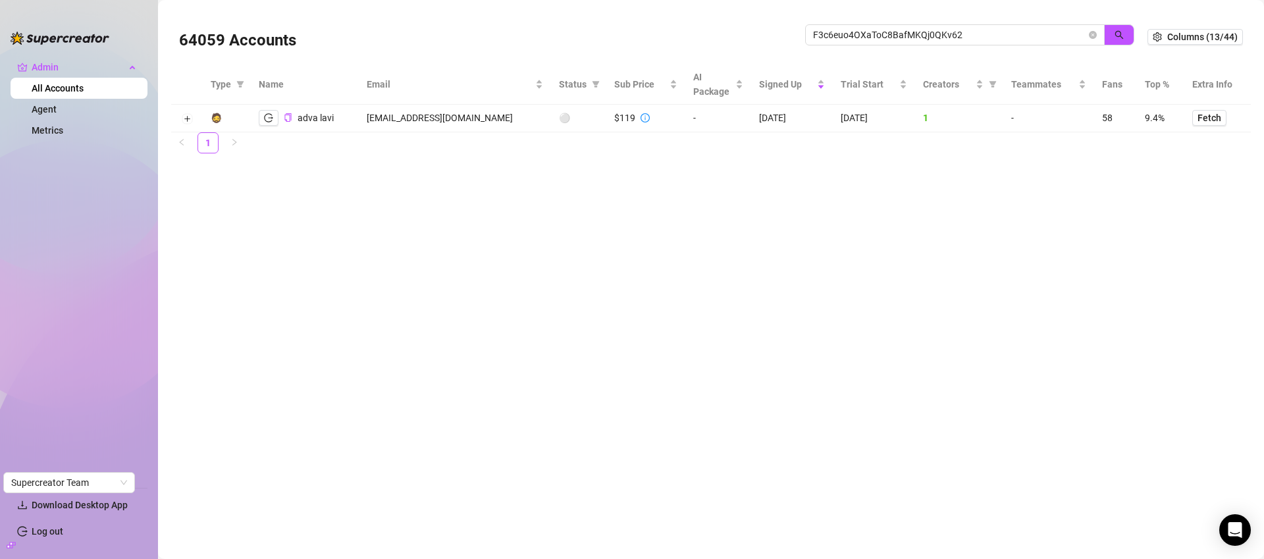
click at [432, 115] on td "[EMAIL_ADDRESS][DOMAIN_NAME]" at bounding box center [455, 119] width 192 height 28
copy td "[EMAIL_ADDRESS][DOMAIN_NAME]"
